Goal: Information Seeking & Learning: Compare options

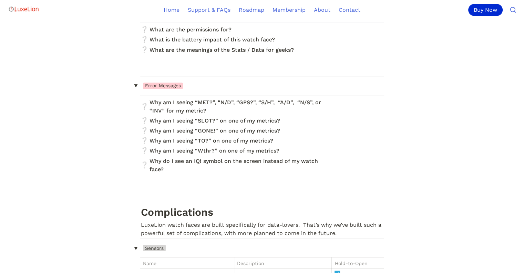
scroll to position [3724, 0]
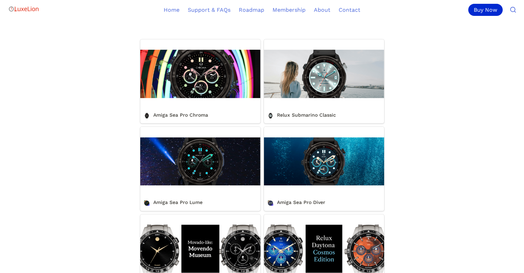
scroll to position [241, 0]
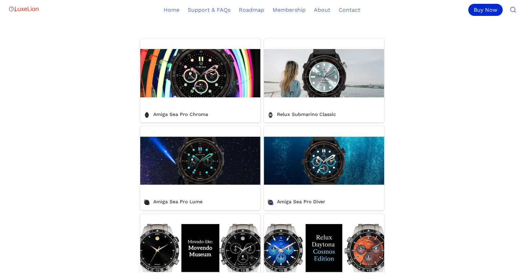
click at [207, 74] on link "Amiga Sea Pro Chroma" at bounding box center [200, 81] width 120 height 84
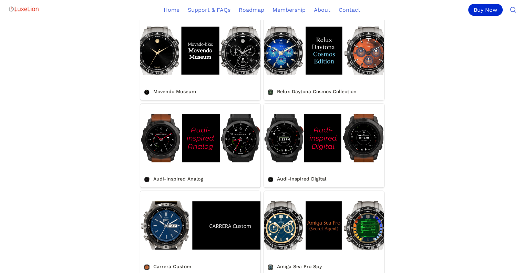
scroll to position [448, 0]
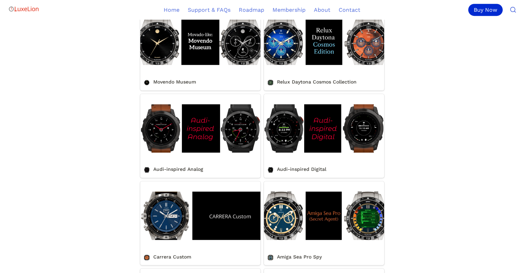
click at [371, 220] on link "Amiga Sea Pro Spy" at bounding box center [324, 223] width 120 height 84
click at [317, 135] on link "Audi-inspired Digital" at bounding box center [324, 136] width 120 height 84
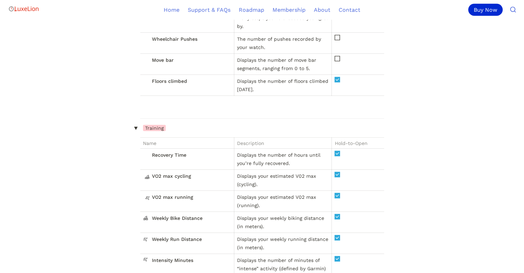
scroll to position [4862, 0]
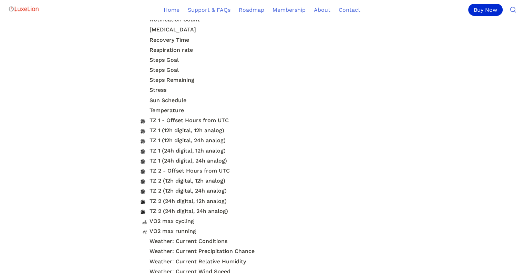
scroll to position [2704, 0]
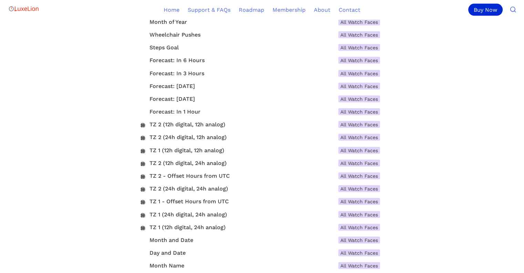
scroll to position [1345, 0]
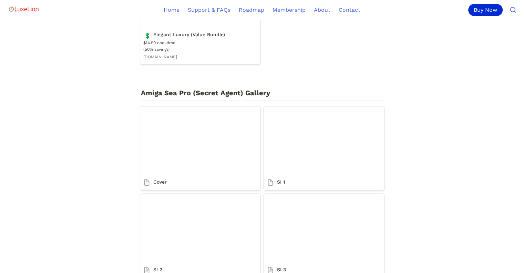
scroll to position [1276, 0]
